Goal: Transaction & Acquisition: Download file/media

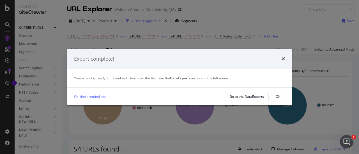
scroll to position [17, 0]
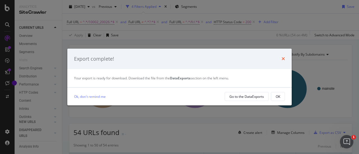
click at [283, 58] on icon "times" at bounding box center [282, 59] width 3 height 4
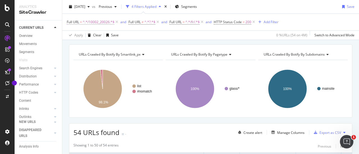
click at [102, 22] on span "^.*/10002_20026.*$" at bounding box center [99, 22] width 32 height 8
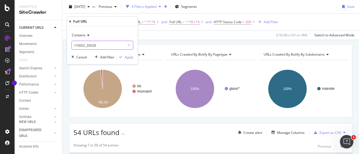
click at [102, 47] on input "/10002_20026" at bounding box center [98, 45] width 53 height 9
click at [105, 46] on input "/10002_20026" at bounding box center [98, 45] width 53 height 9
paste input "10002_30436"
type input "/10002_30436"
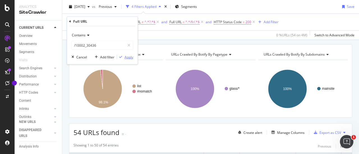
click at [131, 57] on div "Apply" at bounding box center [128, 57] width 9 height 5
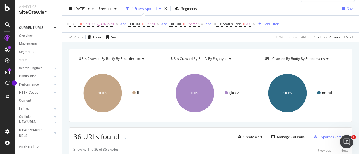
scroll to position [13, 0]
click at [325, 136] on div "Export as CSV" at bounding box center [330, 136] width 22 height 5
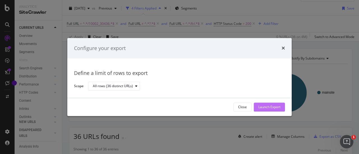
click at [273, 106] on div "Launch Export" at bounding box center [269, 107] width 22 height 5
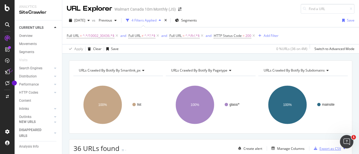
scroll to position [0, 0]
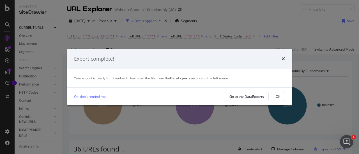
drag, startPoint x: 246, startPoint y: 99, endPoint x: 199, endPoint y: 60, distance: 62.0
click at [199, 60] on div "Export complete!" at bounding box center [179, 58] width 211 height 7
click at [276, 100] on div "OK" at bounding box center [277, 97] width 4 height 8
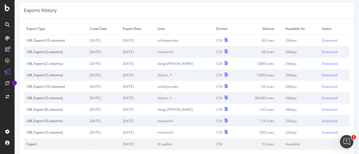
scroll to position [17, 0]
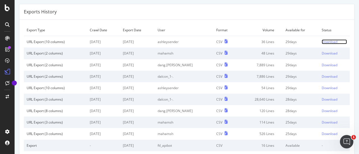
click at [321, 43] on div "Download" at bounding box center [329, 41] width 16 height 5
